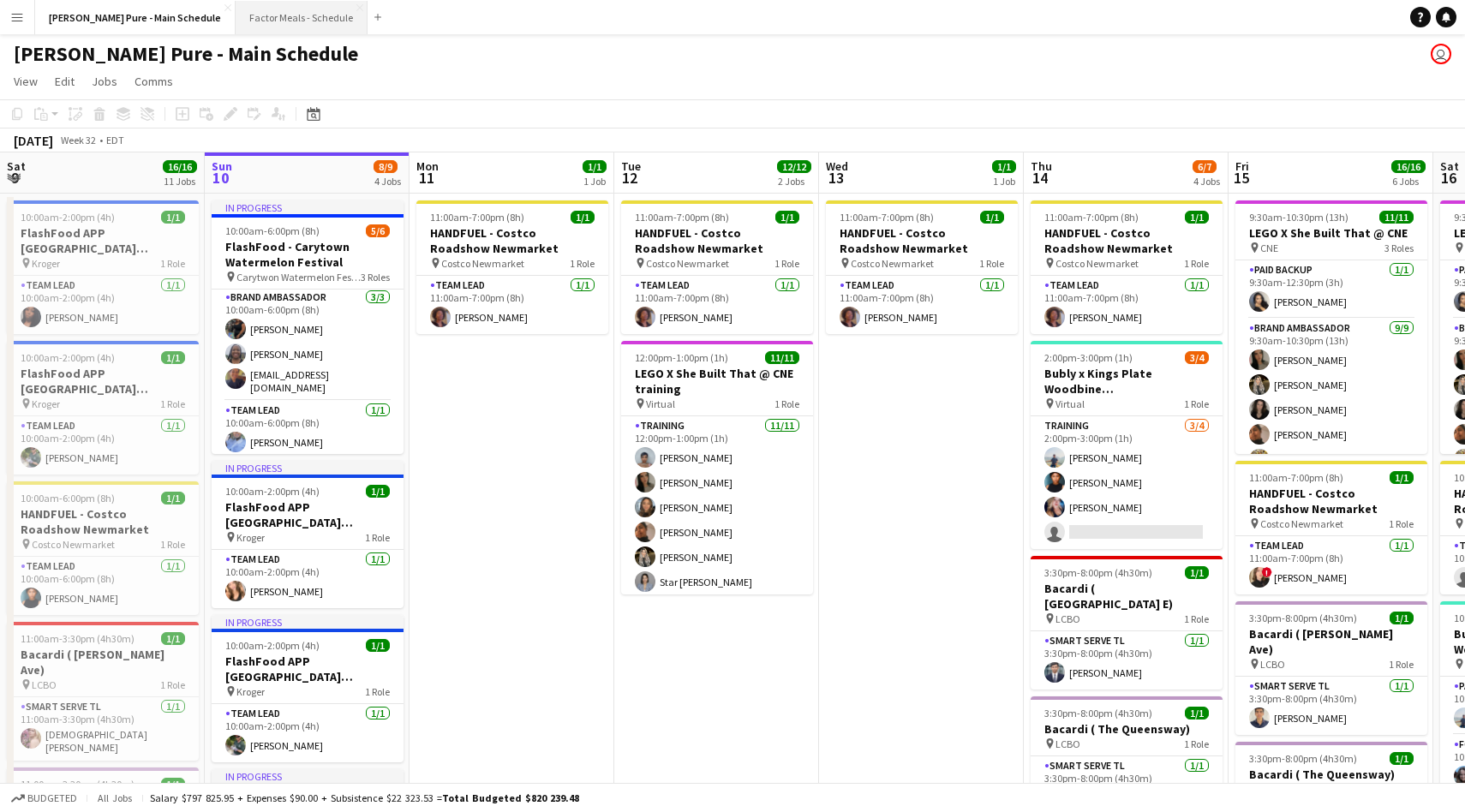
click at [257, 13] on button "Factor Meals - Schedule Close" at bounding box center [301, 17] width 132 height 34
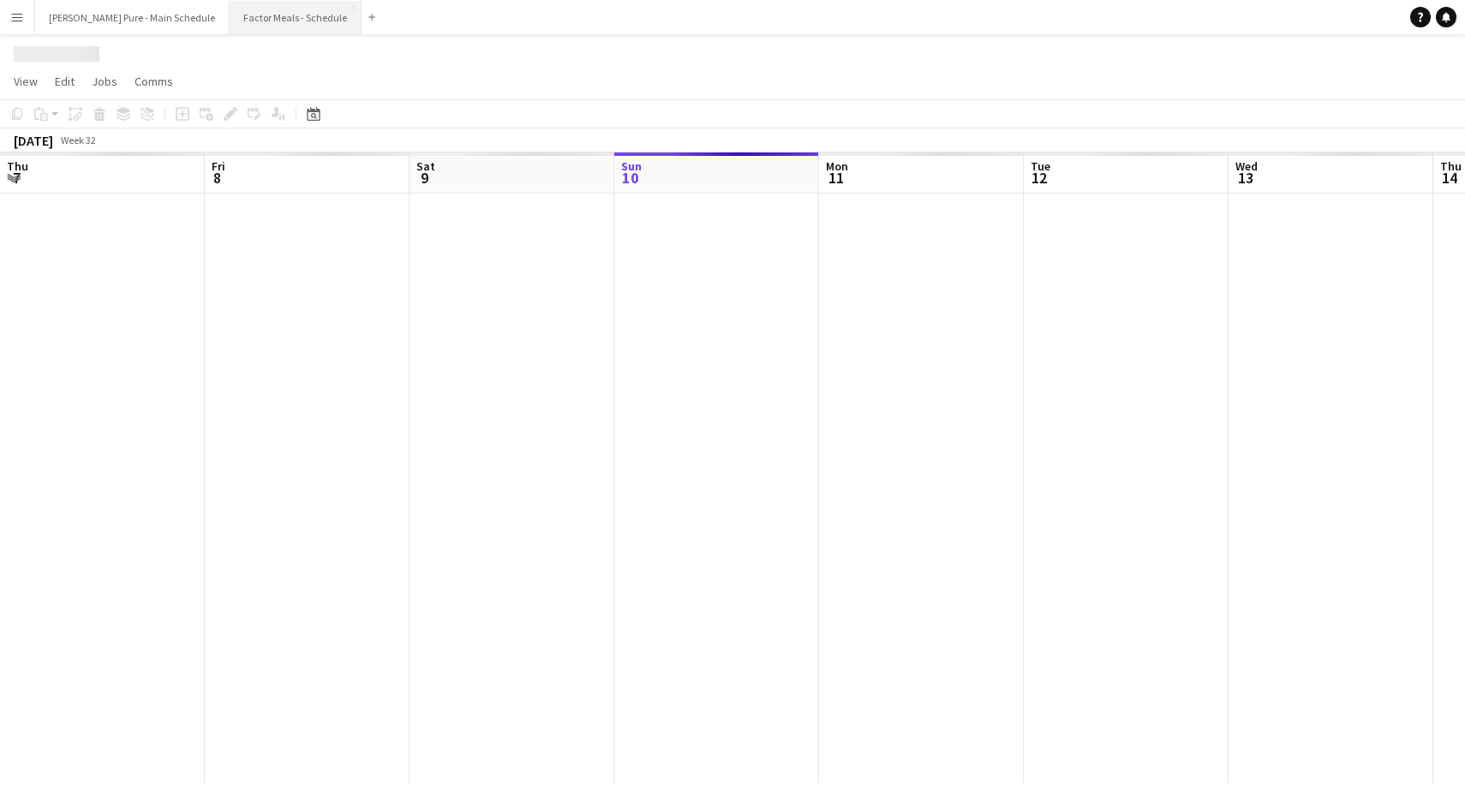
scroll to position [0, 410]
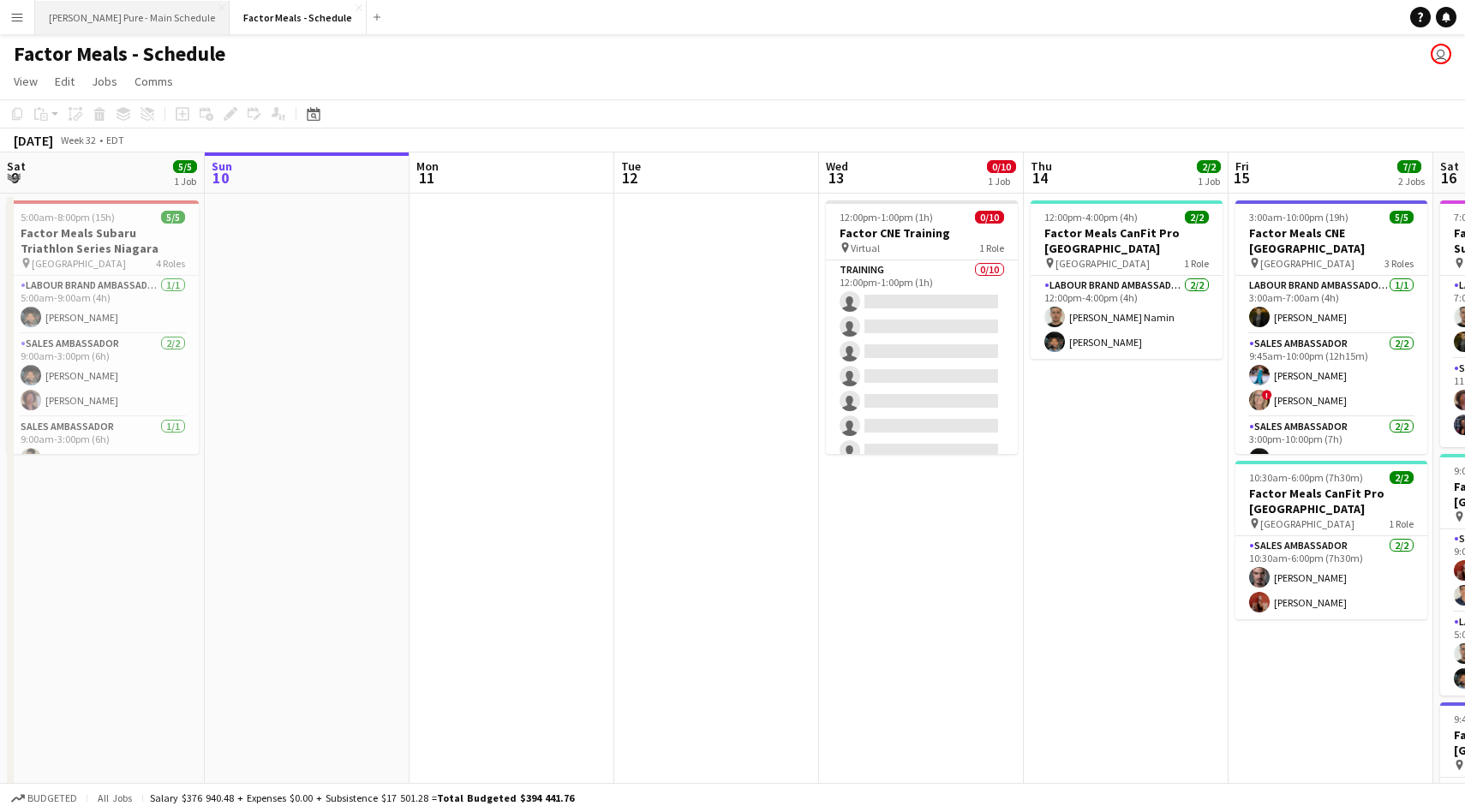
click at [133, 16] on button "[PERSON_NAME] Pure - Main Schedule Close" at bounding box center [132, 17] width 195 height 34
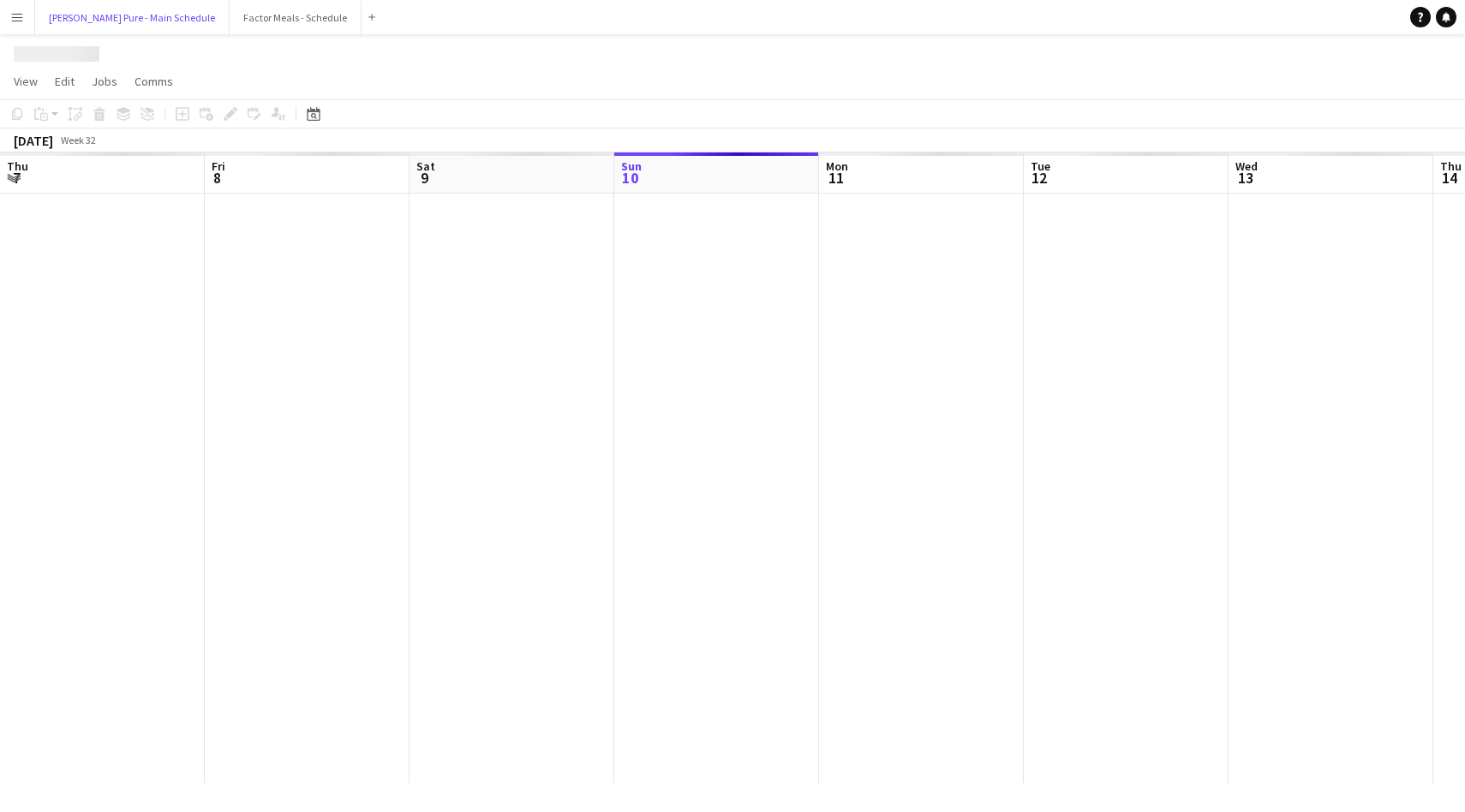
scroll to position [0, 410]
